Goal: Information Seeking & Learning: Learn about a topic

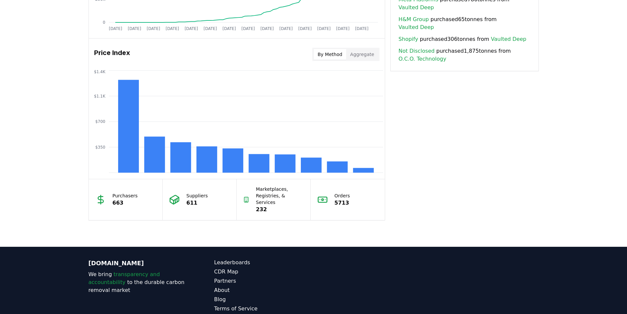
scroll to position [509, 0]
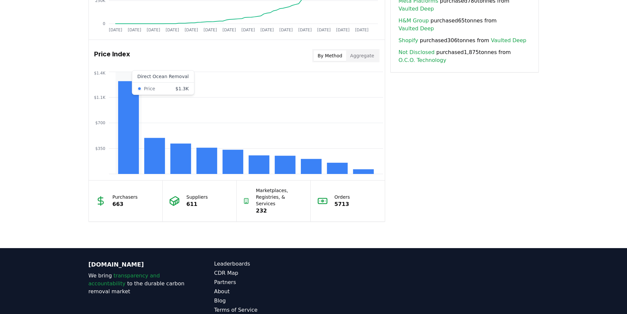
click at [132, 113] on rect at bounding box center [128, 127] width 21 height 93
click at [141, 77] on icon "$350 $700 $1.1K $1.4K" at bounding box center [237, 122] width 296 height 105
click at [146, 76] on icon "$350 $700 $1.1K $1.4K" at bounding box center [237, 122] width 296 height 105
click at [143, 77] on icon "$350 $700 $1.1K $1.4K" at bounding box center [237, 122] width 296 height 105
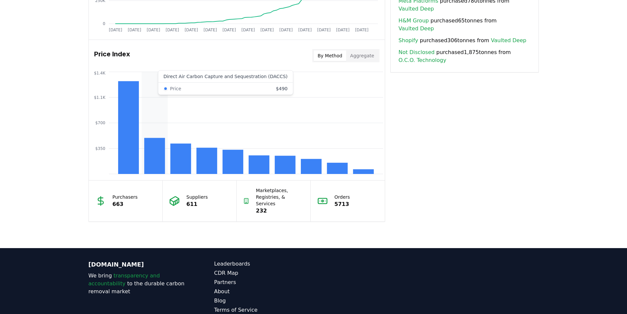
click at [167, 78] on icon "$350 $700 $1.1K $1.4K" at bounding box center [237, 122] width 296 height 105
click at [170, 76] on icon "$350 $700 $1.1K $1.4K" at bounding box center [237, 122] width 296 height 105
click at [164, 76] on icon "$350 $700 $1.1K $1.4K" at bounding box center [237, 122] width 296 height 105
click at [166, 76] on icon "$350 $700 $1.1K $1.4K" at bounding box center [237, 122] width 296 height 105
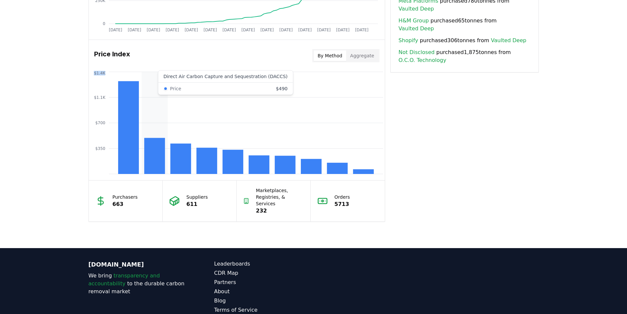
click at [166, 76] on icon "$350 $700 $1.1K $1.4K" at bounding box center [237, 122] width 296 height 105
click at [168, 77] on icon "$350 $700 $1.1K $1.4K" at bounding box center [237, 122] width 296 height 105
click at [190, 159] on rect at bounding box center [180, 159] width 21 height 30
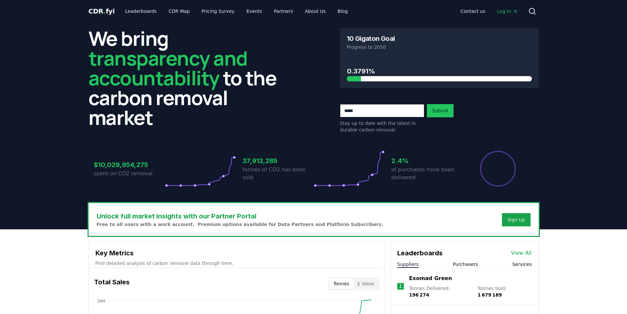
scroll to position [0, 0]
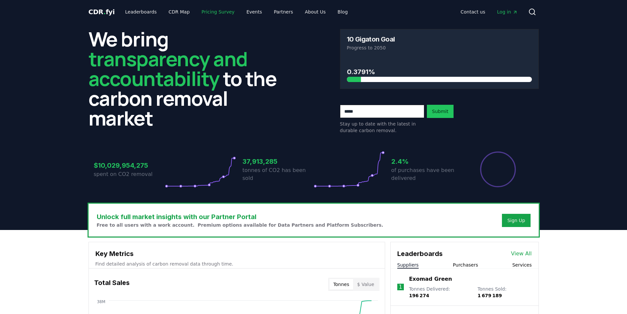
click at [221, 11] on link "Pricing Survey" at bounding box center [217, 12] width 43 height 12
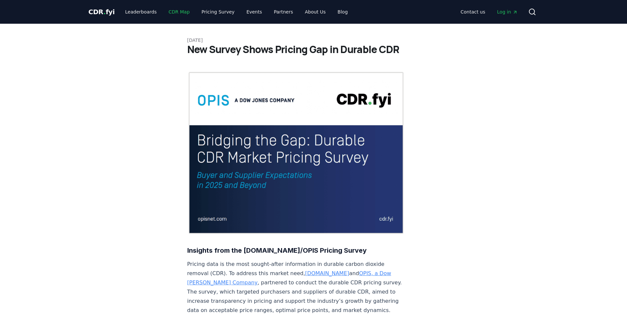
click at [168, 8] on link "CDR Map" at bounding box center [179, 12] width 32 height 12
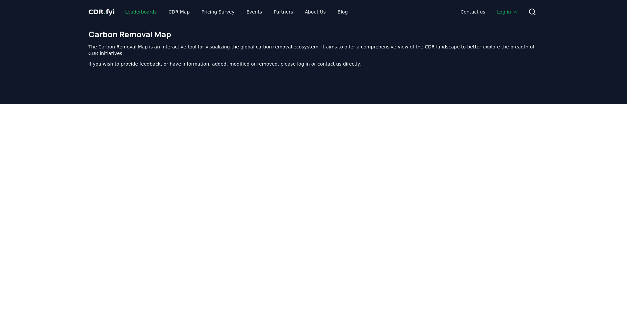
click at [140, 11] on link "Leaderboards" at bounding box center [141, 12] width 42 height 12
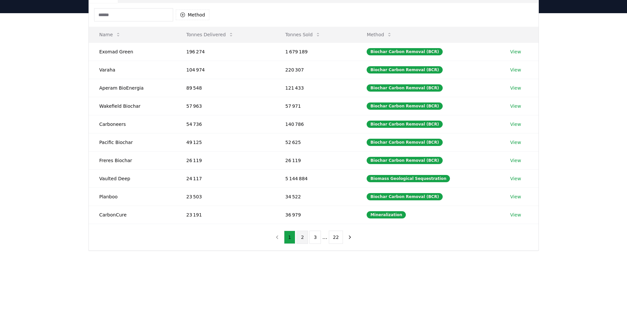
scroll to position [66, 0]
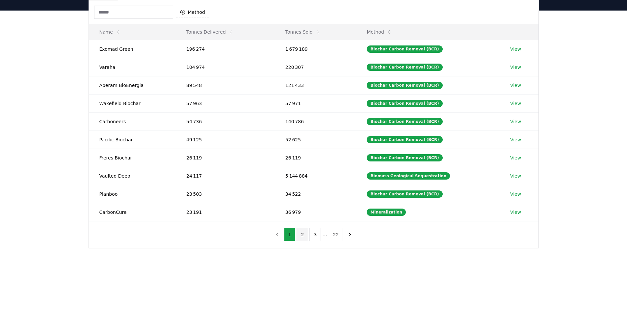
click at [304, 234] on button "2" at bounding box center [303, 234] width 12 height 13
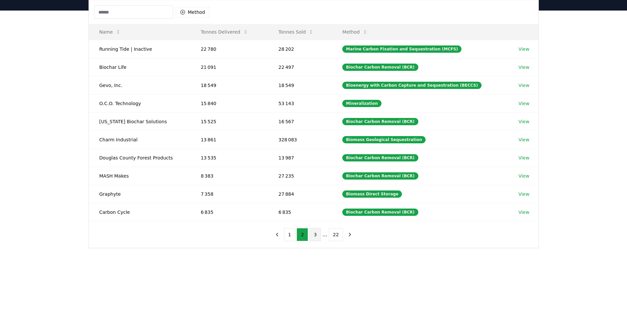
click at [320, 233] on button "3" at bounding box center [316, 234] width 12 height 13
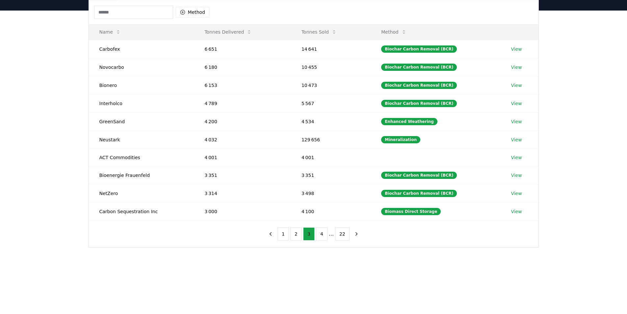
click at [127, 12] on input at bounding box center [133, 12] width 79 height 13
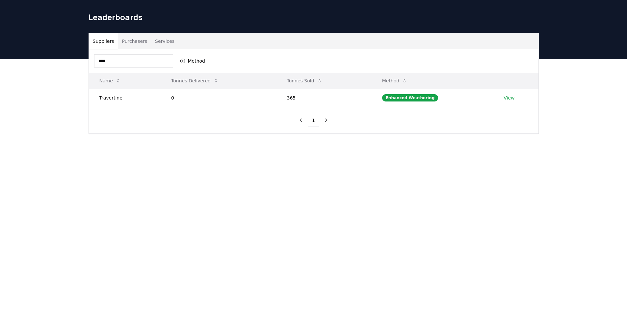
scroll to position [0, 0]
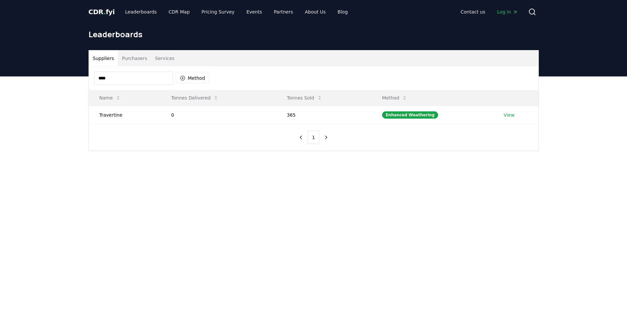
type input "****"
click at [100, 11] on span "CDR . fyi" at bounding box center [102, 12] width 26 height 8
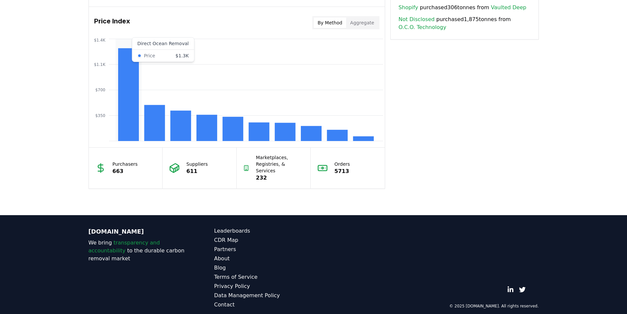
scroll to position [476, 0]
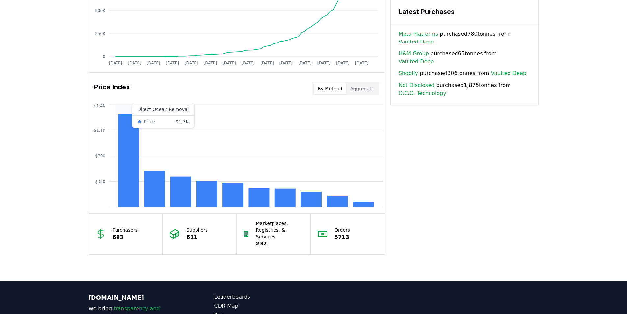
click at [142, 114] on icon "$350 $700 $1.1K $1.4K" at bounding box center [237, 155] width 296 height 105
click at [131, 135] on rect at bounding box center [128, 160] width 21 height 93
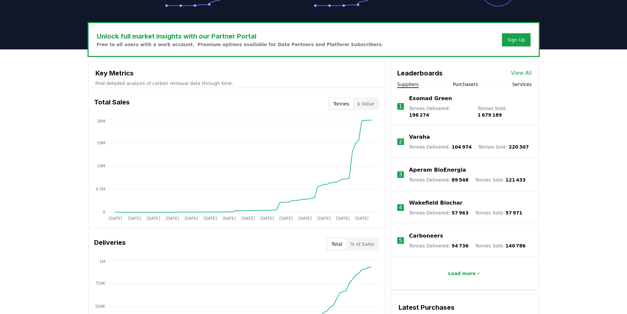
scroll to position [180, 0]
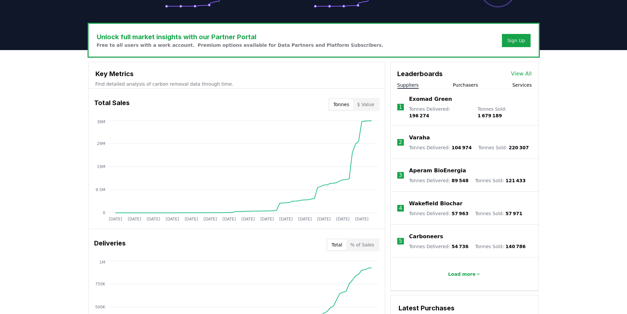
click at [462, 85] on button "Purchasers" at bounding box center [465, 85] width 25 height 7
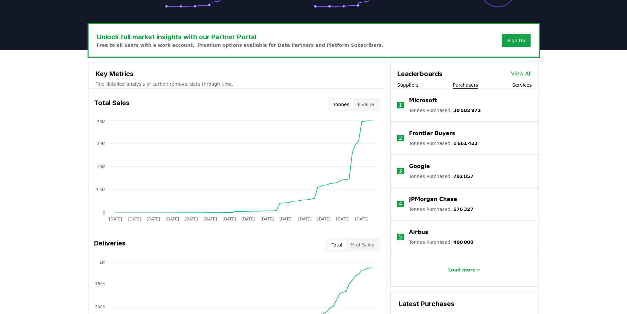
click at [460, 110] on span "30 582 972" at bounding box center [467, 110] width 28 height 5
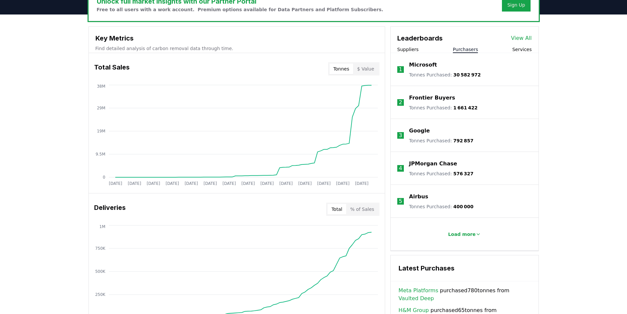
scroll to position [410, 0]
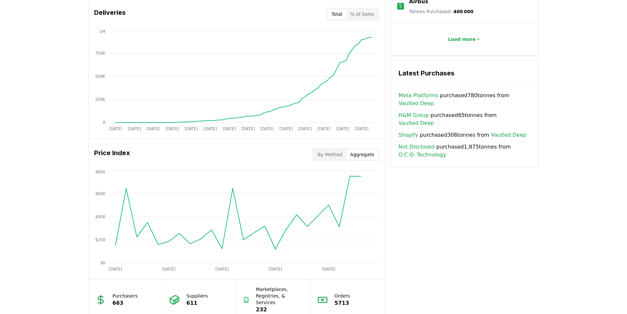
click at [366, 155] on button "Aggregate" at bounding box center [362, 154] width 32 height 11
click at [326, 156] on button "By Method" at bounding box center [330, 154] width 33 height 11
